Goal: Transaction & Acquisition: Subscribe to service/newsletter

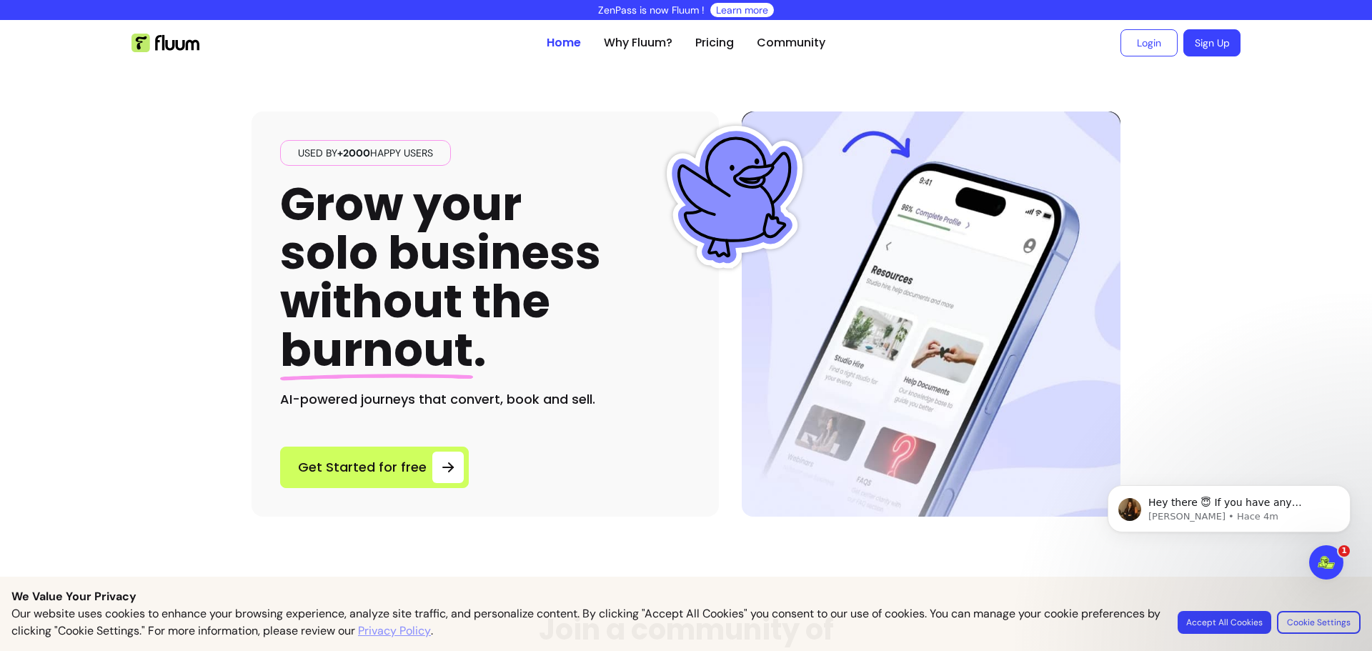
click at [1242, 626] on button "Accept All Cookies" at bounding box center [1225, 622] width 94 height 23
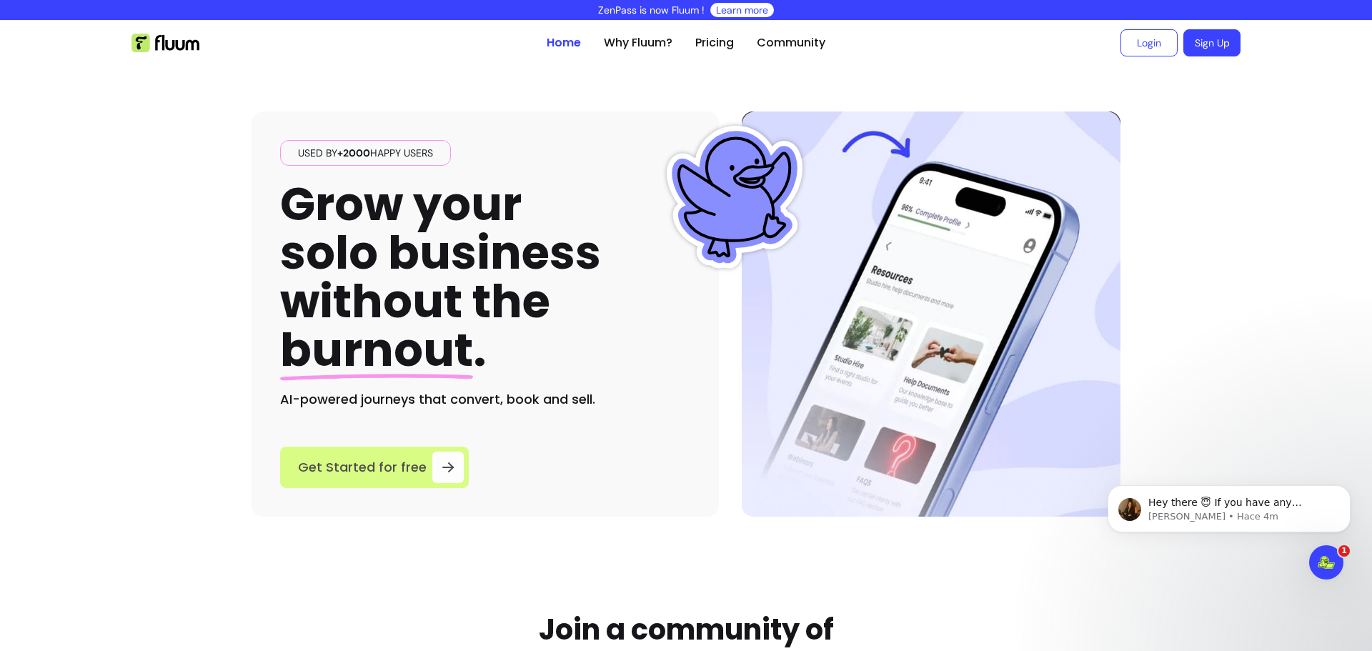
click at [432, 465] on div at bounding box center [447, 467] width 31 height 31
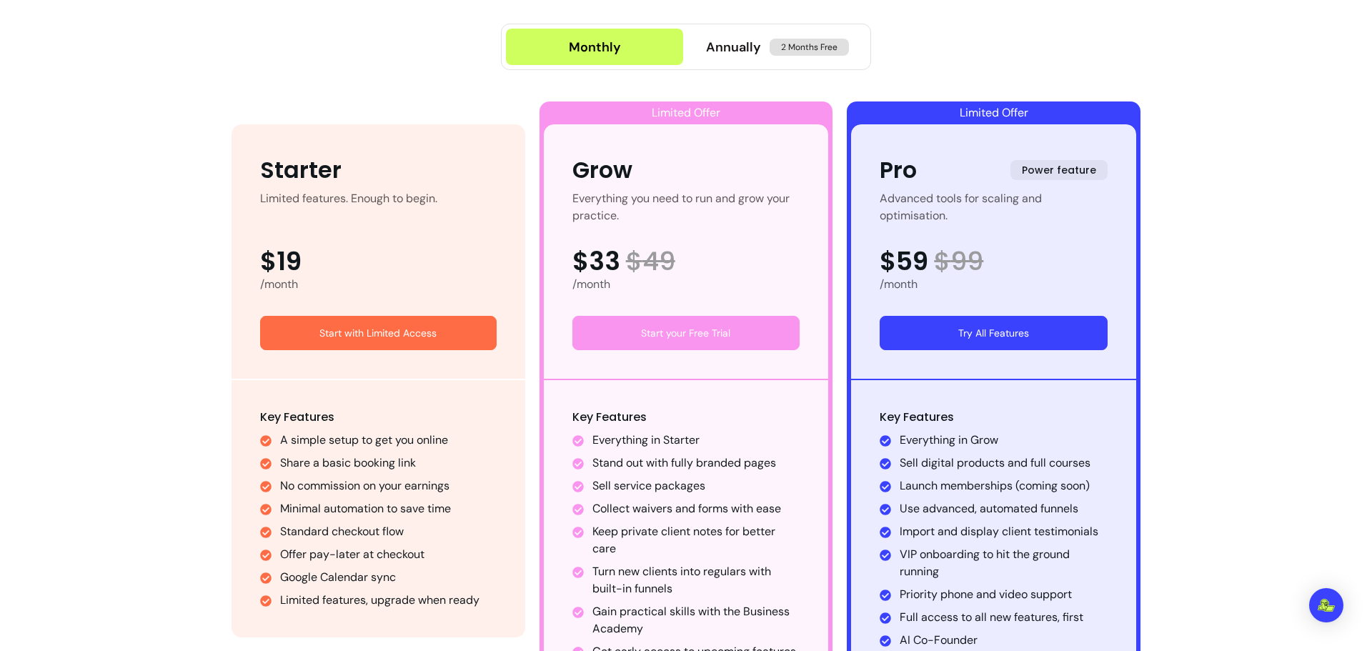
scroll to position [642, 0]
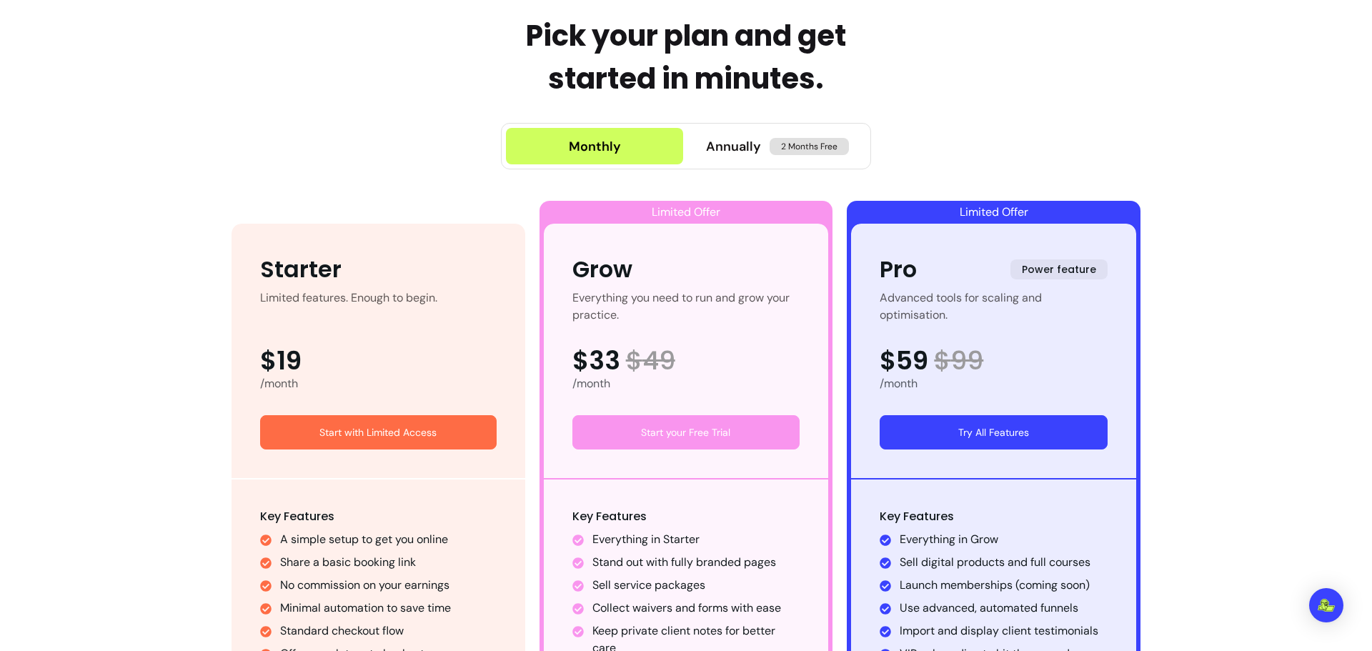
click at [738, 117] on div "Monthly Annually 2 Months Free" at bounding box center [686, 146] width 370 height 92
click at [735, 129] on button "Annually 2 Months Free" at bounding box center [777, 146] width 177 height 36
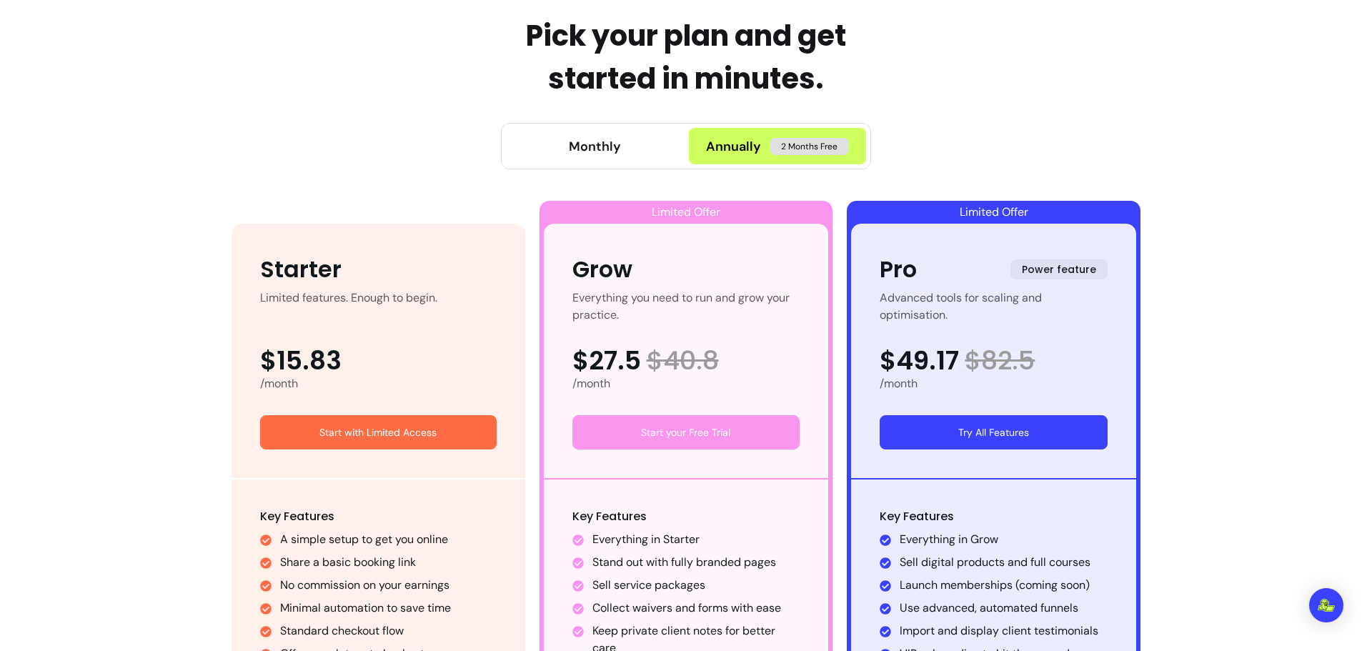
click at [400, 431] on link "Start with Limited Access" at bounding box center [378, 432] width 237 height 34
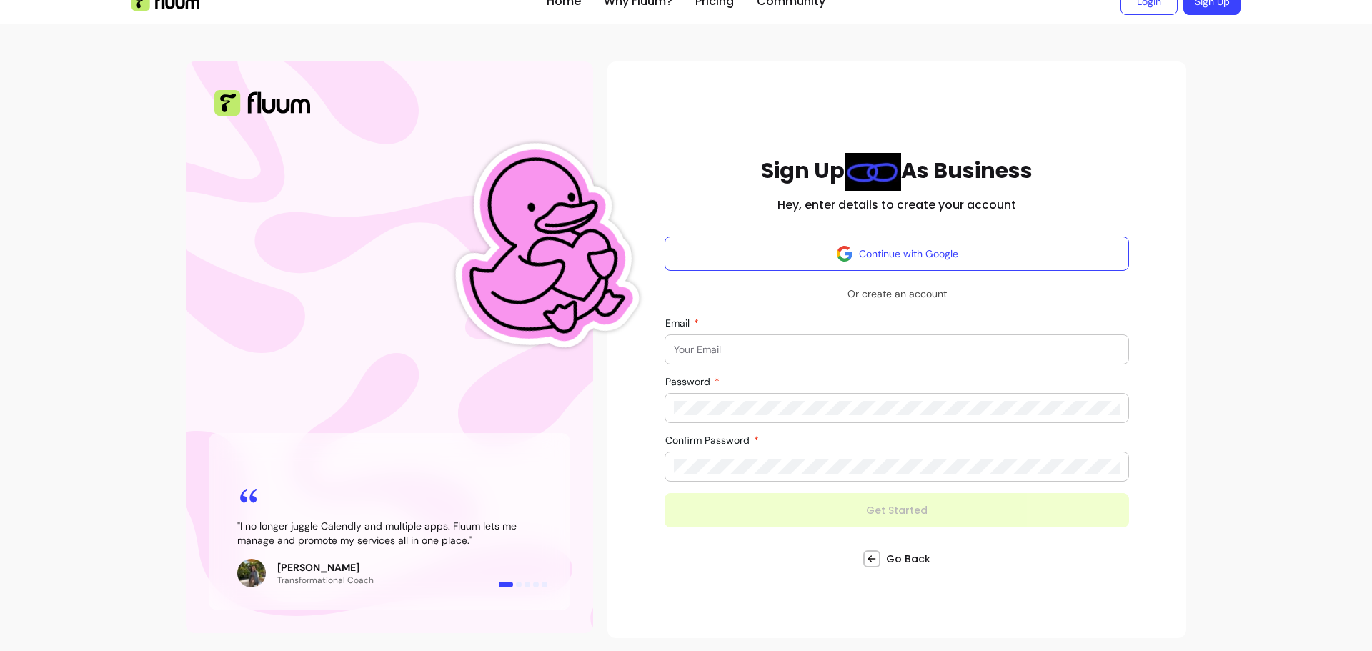
scroll to position [43, 0]
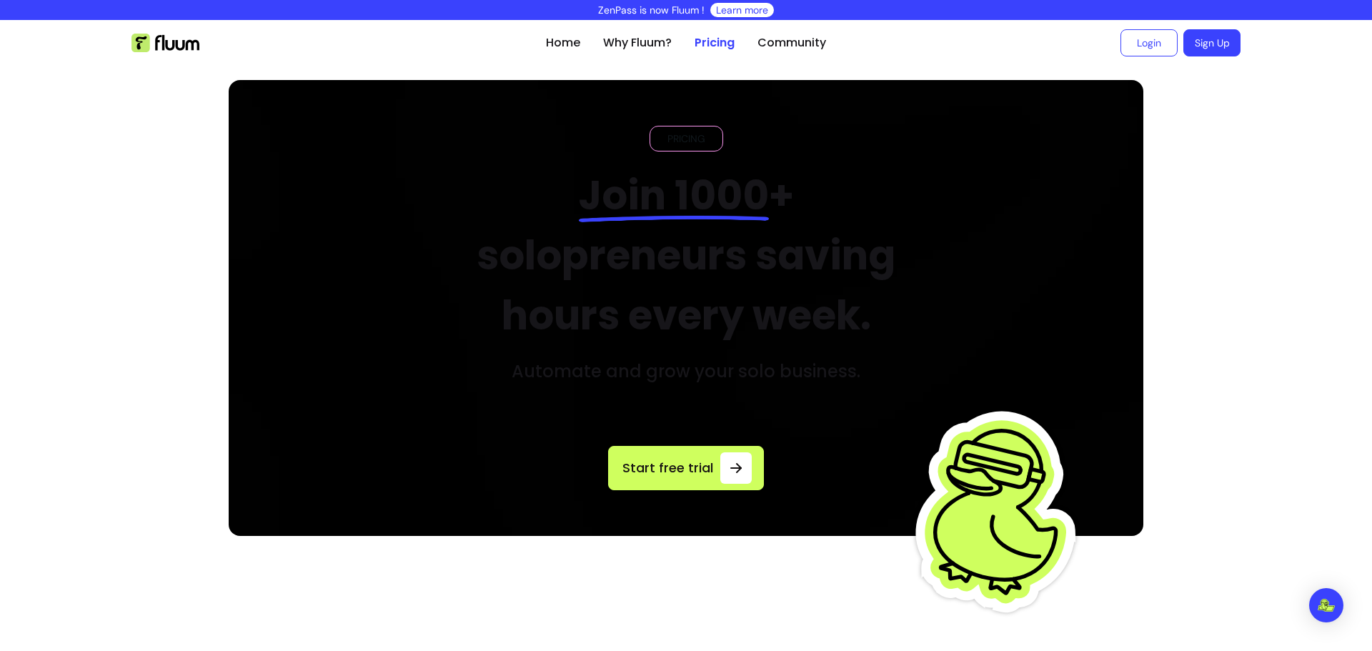
click at [662, 458] on span "Start free trial" at bounding box center [667, 468] width 94 height 20
